Goal: Transaction & Acquisition: Download file/media

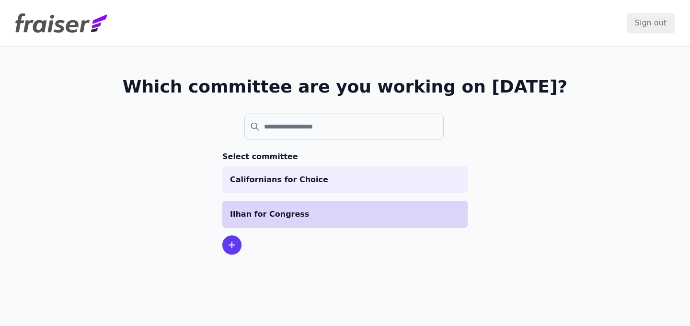
click at [257, 213] on p "Ilhan for Congress" at bounding box center [345, 213] width 230 height 11
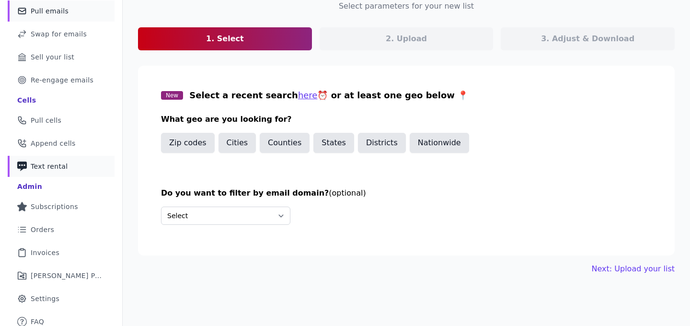
scroll to position [85, 0]
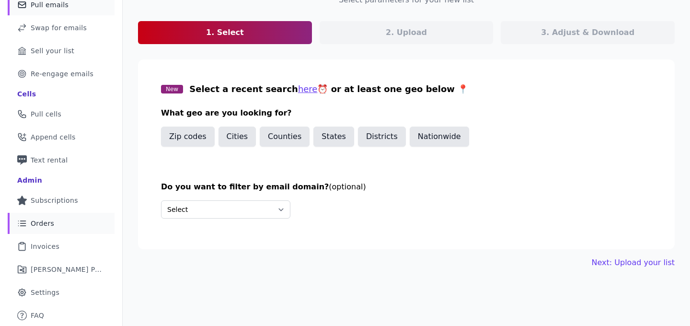
click at [68, 222] on link "List Icon Outline of bulleted list Orders" at bounding box center [61, 223] width 107 height 21
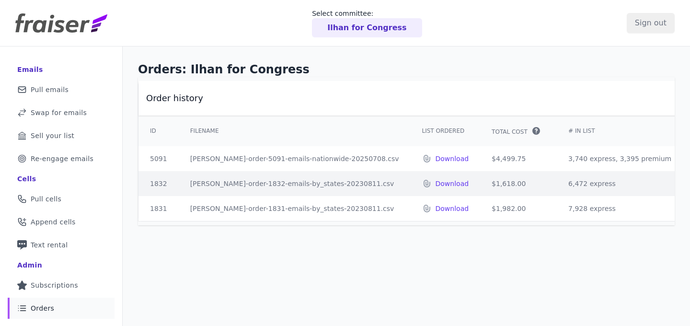
click at [278, 161] on td "[PERSON_NAME]-order-5091-emails-nationwide-20250708.csv" at bounding box center [295, 158] width 232 height 25
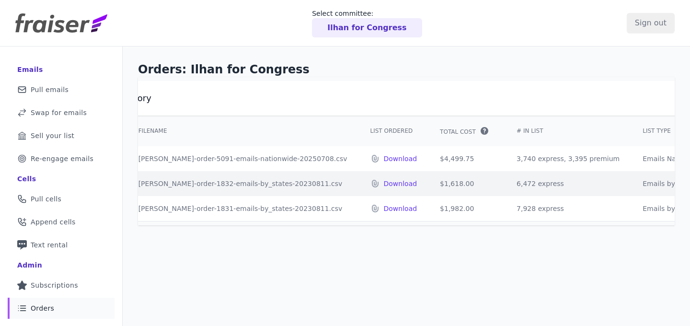
scroll to position [0, 63]
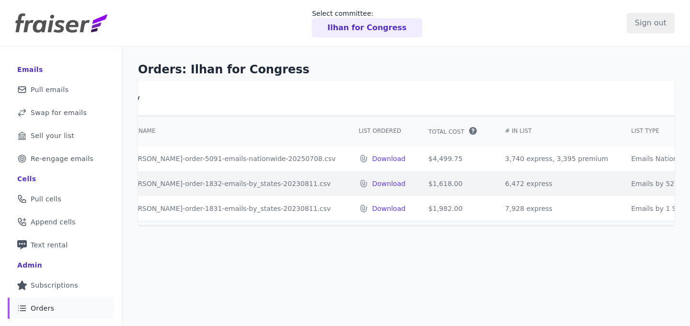
click at [417, 158] on td "$4,499.75" at bounding box center [455, 158] width 77 height 25
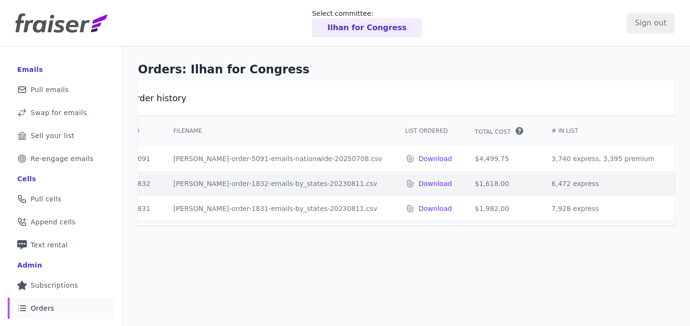
scroll to position [0, 0]
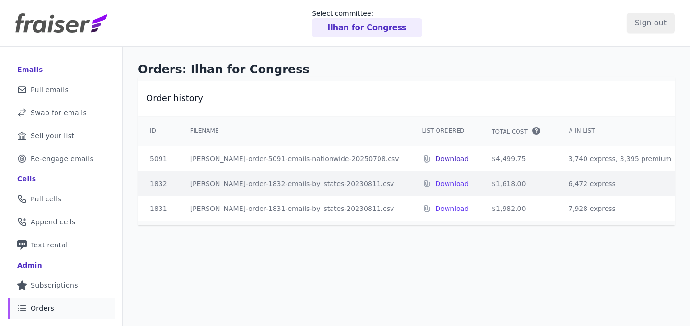
click at [435, 160] on p "Download" at bounding box center [452, 159] width 34 height 10
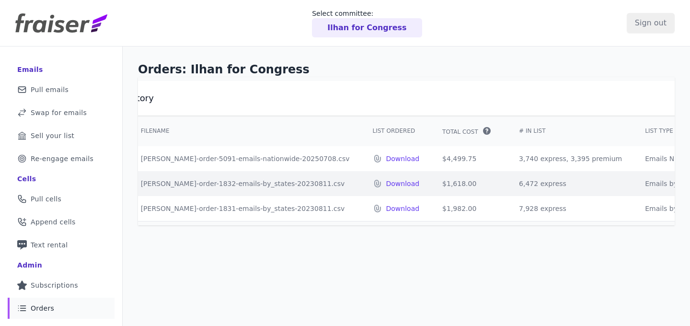
scroll to position [0, 55]
click at [425, 184] on td "$1,618.00" at bounding box center [463, 183] width 77 height 25
copy td "1,618.00"
